Goal: Task Accomplishment & Management: Manage account settings

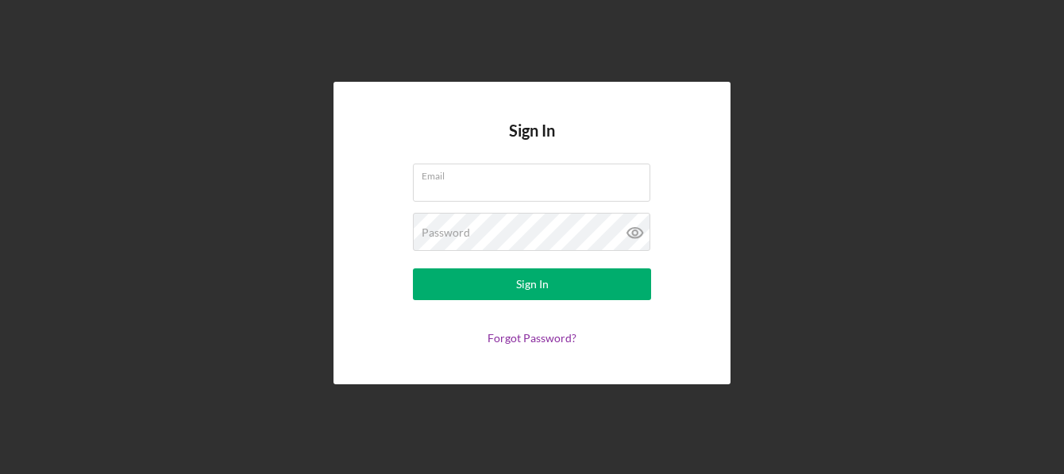
type input "[EMAIL_ADDRESS][DOMAIN_NAME]"
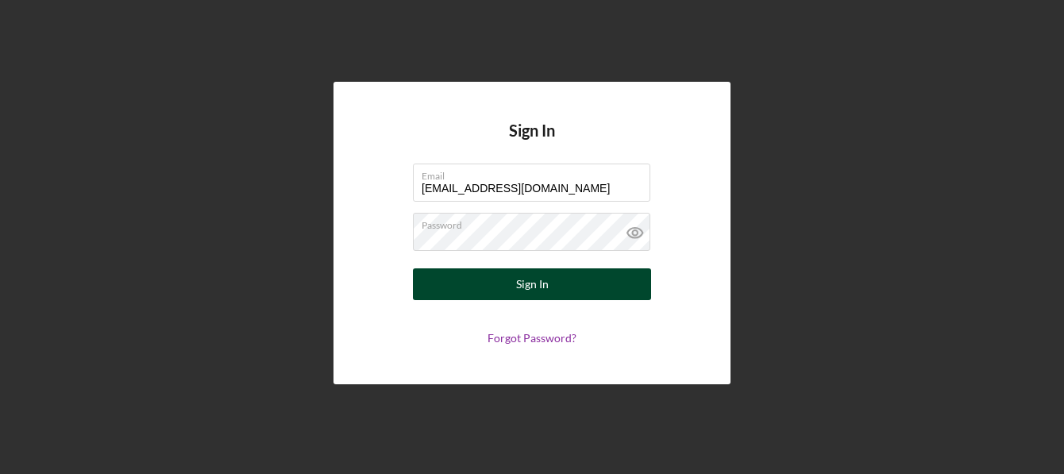
click at [521, 294] on div "Sign In" at bounding box center [532, 284] width 33 height 32
